Goal: Task Accomplishment & Management: Use online tool/utility

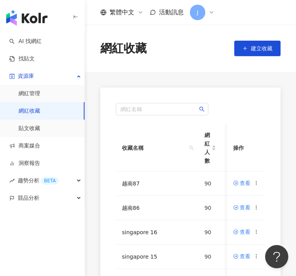
click at [91, 226] on div "網紅名稱 收藏名稱 網紅人數 最後編輯時間 建立者 操作 越南87 90 2025/8/27 11:50 亞 亞思博 查看 越南86 90 2025/8/27…" at bounding box center [190, 271] width 211 height 368
click at [255, 181] on icon at bounding box center [256, 182] width 5 height 5
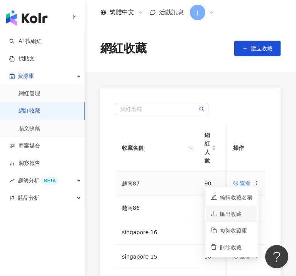
click at [242, 215] on div "匯出收藏" at bounding box center [236, 214] width 32 height 9
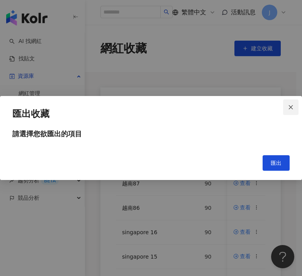
click at [291, 110] on icon "close" at bounding box center [290, 106] width 5 height 5
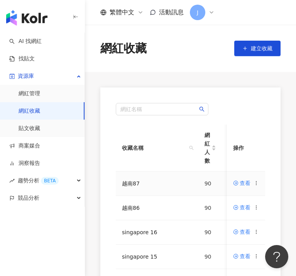
click at [256, 185] on icon at bounding box center [256, 182] width 5 height 5
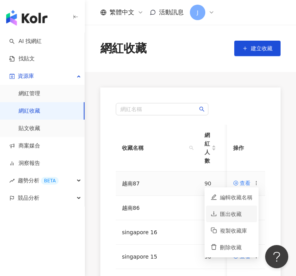
click at [236, 214] on div "匯出收藏" at bounding box center [236, 214] width 32 height 9
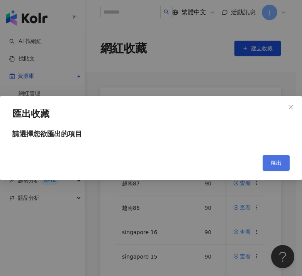
click at [286, 155] on button "匯出" at bounding box center [276, 162] width 27 height 15
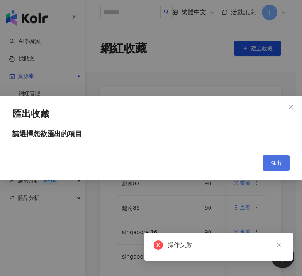
click at [284, 164] on button "匯出" at bounding box center [276, 162] width 27 height 15
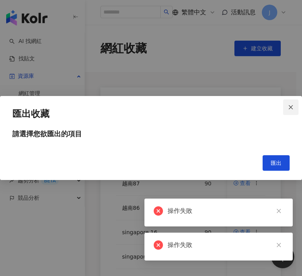
click at [288, 109] on span "Close" at bounding box center [290, 106] width 15 height 5
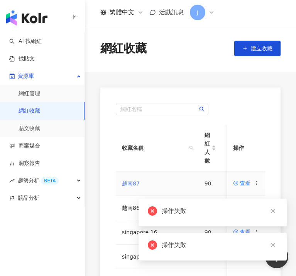
click at [131, 184] on link "越南87" at bounding box center [131, 183] width 18 height 6
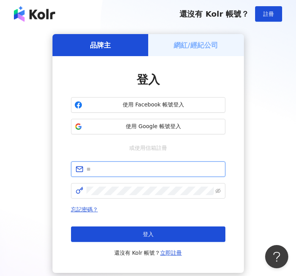
type input "**********"
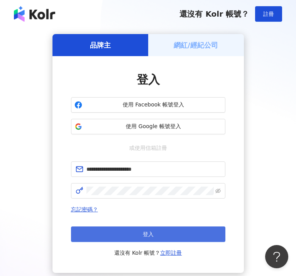
click at [155, 235] on button "登入" at bounding box center [148, 233] width 155 height 15
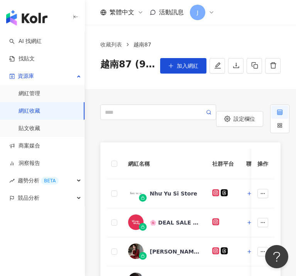
scroll to position [9, 0]
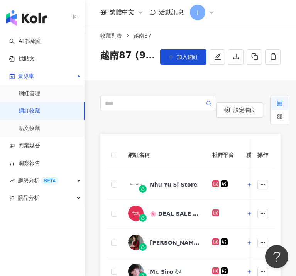
click at [40, 110] on link "網紅收藏" at bounding box center [30, 111] width 22 height 8
click at [108, 35] on link "收藏列表" at bounding box center [111, 35] width 25 height 9
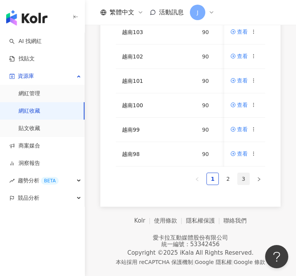
click at [241, 178] on link "3" at bounding box center [244, 179] width 12 height 12
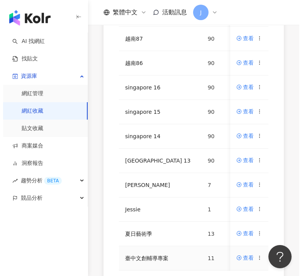
scroll to position [128, 0]
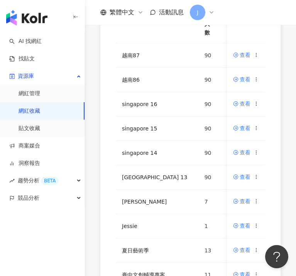
click at [104, 225] on div "網紅名稱 收藏名稱 網紅人數 最後編輯時間 建立者 操作 越南87 90 [DATE] 11:50 [PERSON_NAME] 查看 越南86 90 [DAT…" at bounding box center [190, 143] width 181 height 368
click at [256, 55] on icon at bounding box center [256, 54] width 5 height 5
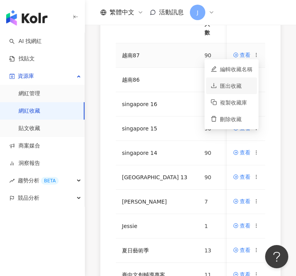
click at [238, 89] on div "匯出收藏" at bounding box center [236, 86] width 32 height 9
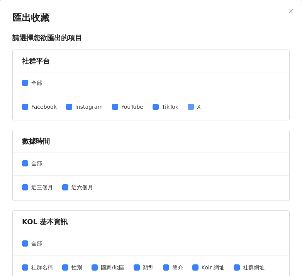
click at [188, 109] on span at bounding box center [191, 107] width 6 height 6
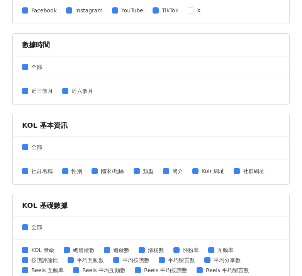
scroll to position [176, 0]
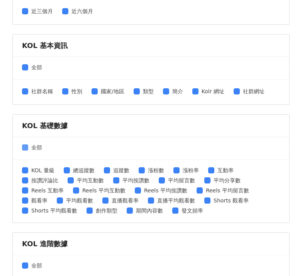
click at [30, 150] on span "全部" at bounding box center [36, 147] width 17 height 9
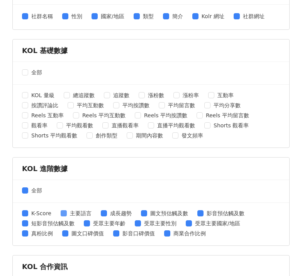
scroll to position [319, 0]
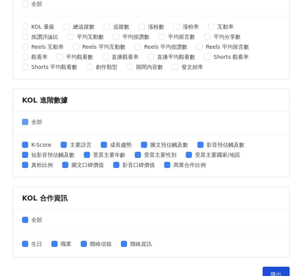
click at [27, 123] on span at bounding box center [25, 122] width 6 height 6
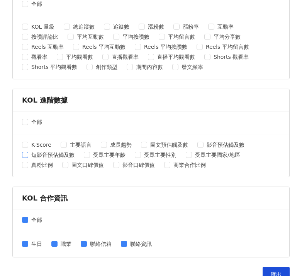
scroll to position [334, 0]
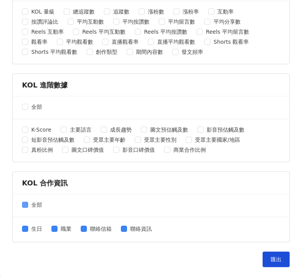
click at [28, 204] on span at bounding box center [25, 204] width 6 height 6
click at [271, 258] on span "匯出" at bounding box center [276, 259] width 11 height 6
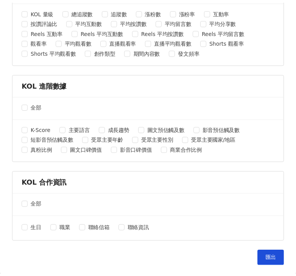
scroll to position [0, 0]
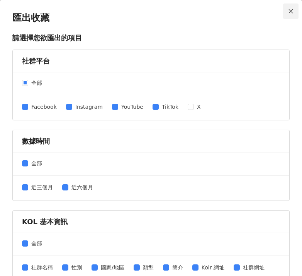
click at [288, 11] on icon "close" at bounding box center [290, 11] width 5 height 5
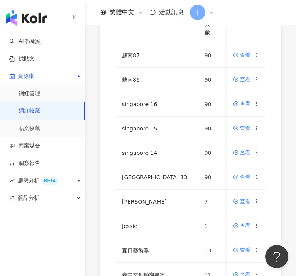
click at [94, 217] on div "網紅名稱 收藏名稱 網紅人數 最後編輯時間 建立者 操作 越南87 90 [DATE] 11:50 [PERSON_NAME] 查看 越南86 90 [DAT…" at bounding box center [190, 143] width 211 height 368
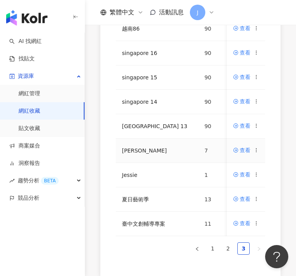
scroll to position [254, 0]
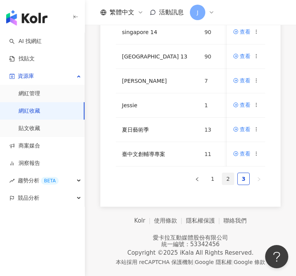
click at [232, 181] on link "2" at bounding box center [229, 179] width 12 height 12
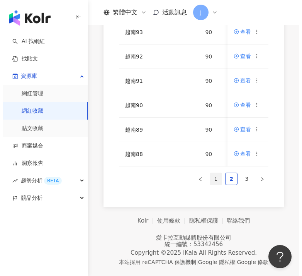
scroll to position [251, 0]
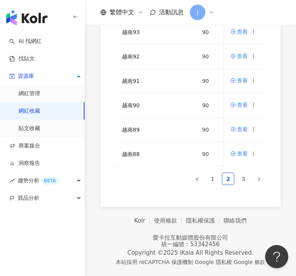
click at [130, 204] on div "網紅名稱 收藏名稱 網紅人數 最後編輯時間 建立者 操作 越南97 90 [DATE] 12:39 [PERSON_NAME] 查看 越南96 90 [DAT…" at bounding box center [190, 23] width 181 height 368
click at [257, 151] on icon at bounding box center [254, 153] width 5 height 5
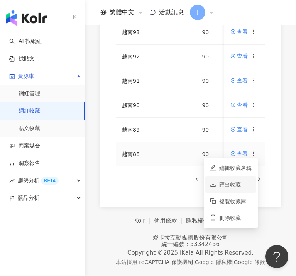
click at [238, 180] on div "匯出收藏" at bounding box center [236, 184] width 32 height 9
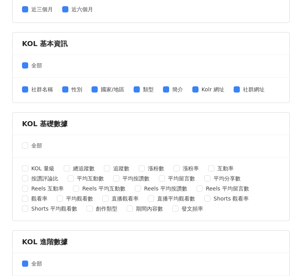
scroll to position [298, 0]
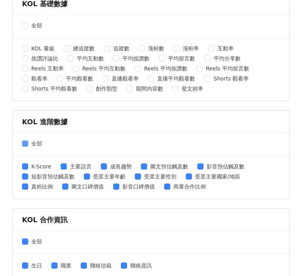
click at [24, 146] on span at bounding box center [25, 143] width 6 height 6
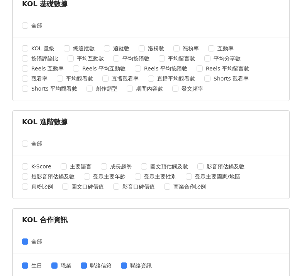
scroll to position [334, 0]
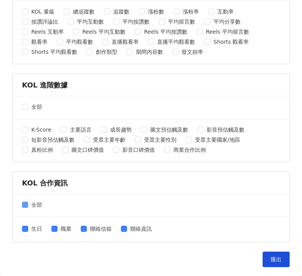
click at [27, 206] on span at bounding box center [25, 204] width 6 height 6
click at [271, 259] on span "匯出" at bounding box center [276, 259] width 11 height 6
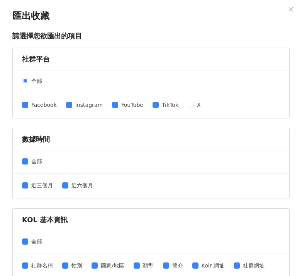
scroll to position [0, 0]
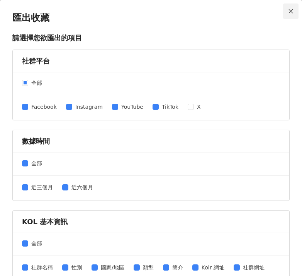
click at [289, 10] on icon "close" at bounding box center [291, 11] width 4 height 4
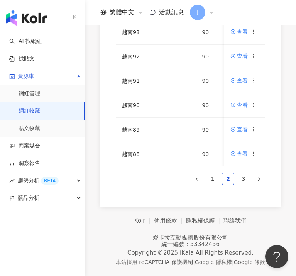
click at [130, 195] on div "網紅名稱 收藏名稱 網紅人數 最後編輯時間 建立者 操作 越南97 90 [DATE] 12:39 [PERSON_NAME] 查看 越南96 90 [DAT…" at bounding box center [190, 23] width 181 height 368
click at [254, 127] on icon at bounding box center [254, 128] width 5 height 5
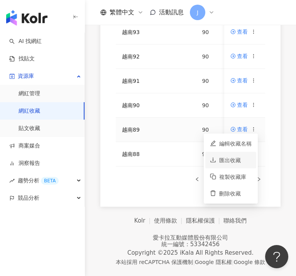
click at [246, 158] on div "匯出收藏" at bounding box center [236, 160] width 32 height 9
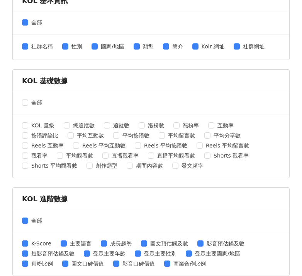
scroll to position [286, 0]
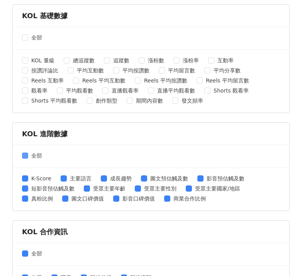
click at [28, 157] on span at bounding box center [25, 155] width 6 height 6
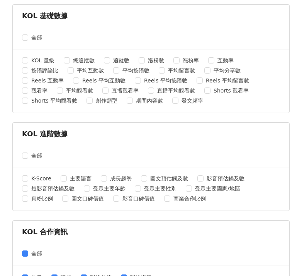
scroll to position [334, 0]
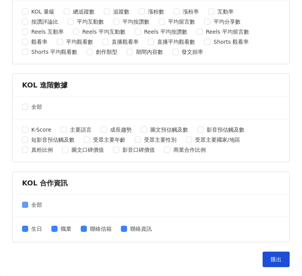
click at [28, 202] on span "全部" at bounding box center [36, 204] width 17 height 9
click at [263, 257] on button "匯出" at bounding box center [276, 258] width 27 height 15
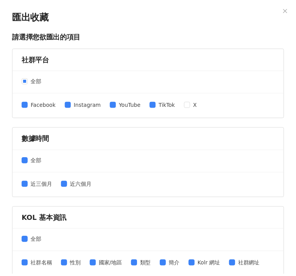
scroll to position [0, 0]
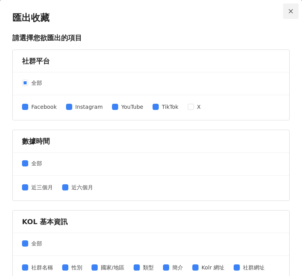
click at [288, 12] on icon "close" at bounding box center [290, 11] width 5 height 5
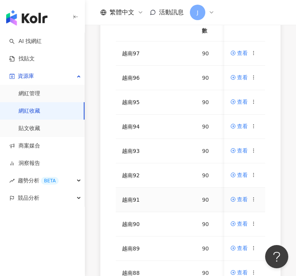
scroll to position [131, 0]
